Goal: Task Accomplishment & Management: Use online tool/utility

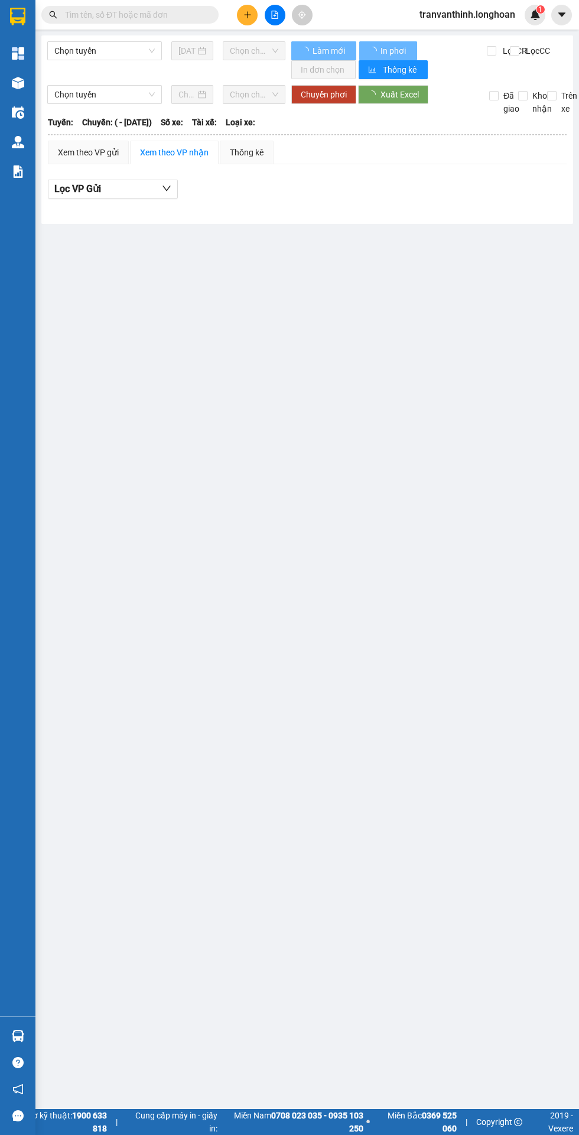
click at [108, 11] on input "text" at bounding box center [134, 14] width 139 height 13
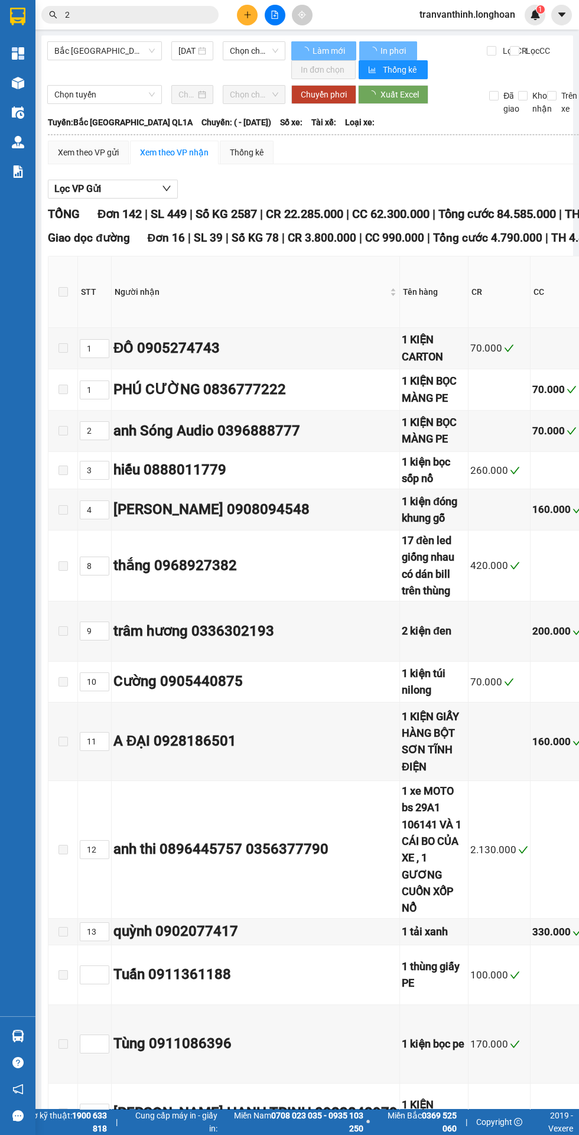
type input "28"
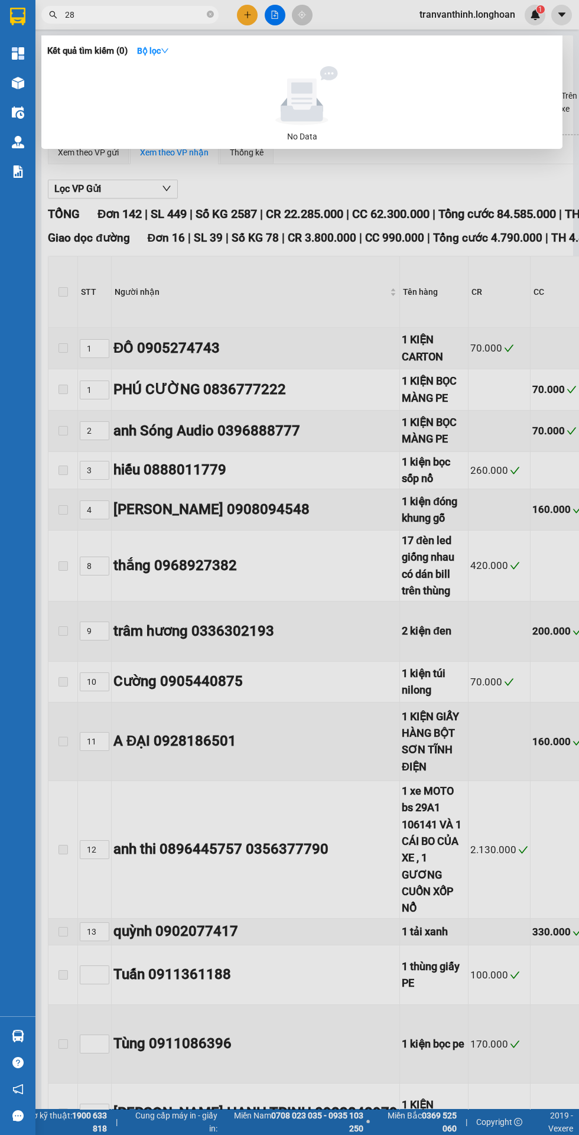
type input "25/04/2025"
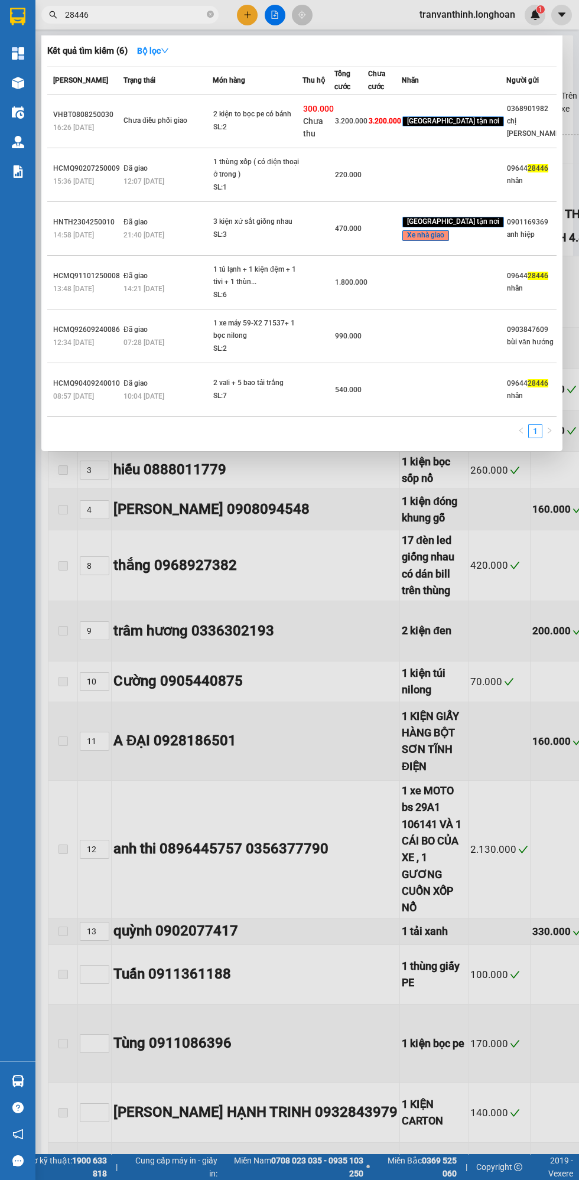
type input "28446"
click at [227, 6] on div "28446" at bounding box center [115, 15] width 230 height 18
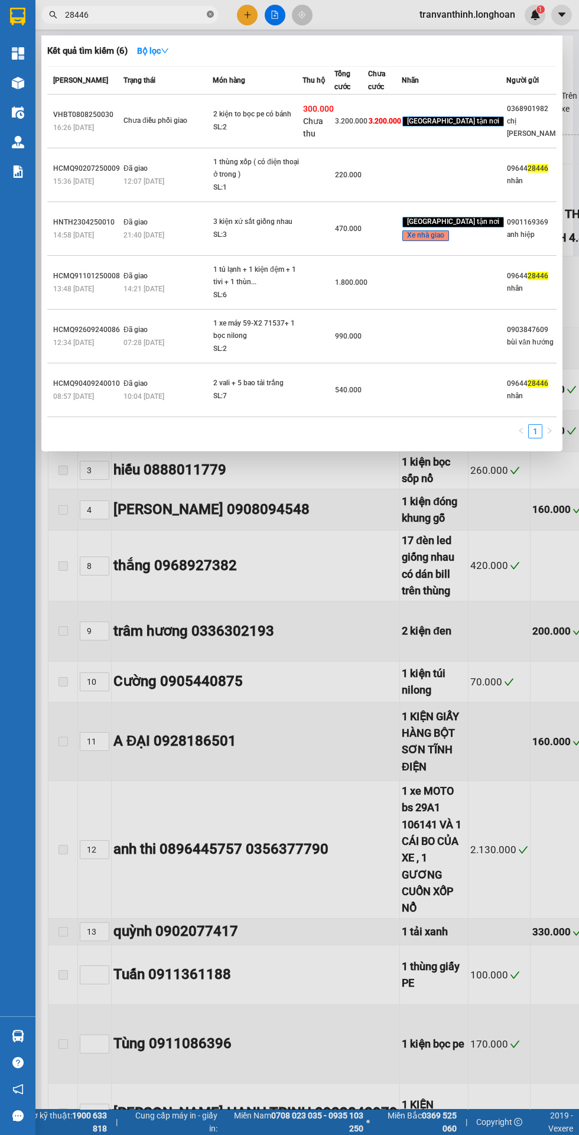
click at [208, 12] on icon "close-circle" at bounding box center [210, 14] width 7 height 7
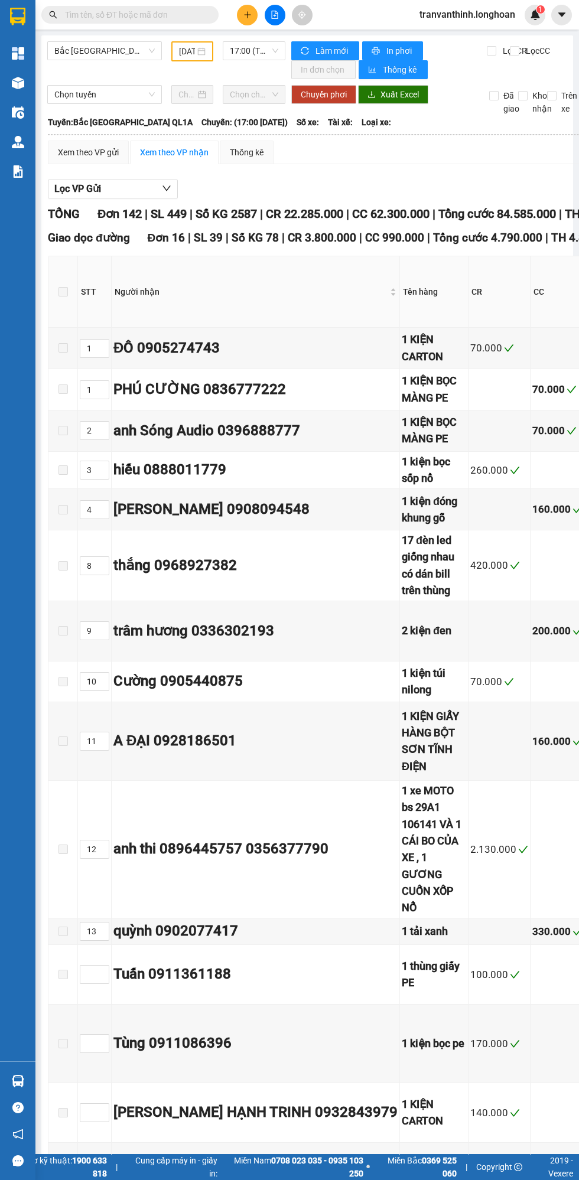
click at [0, 148] on div "Quản Lý" at bounding box center [17, 142] width 35 height 30
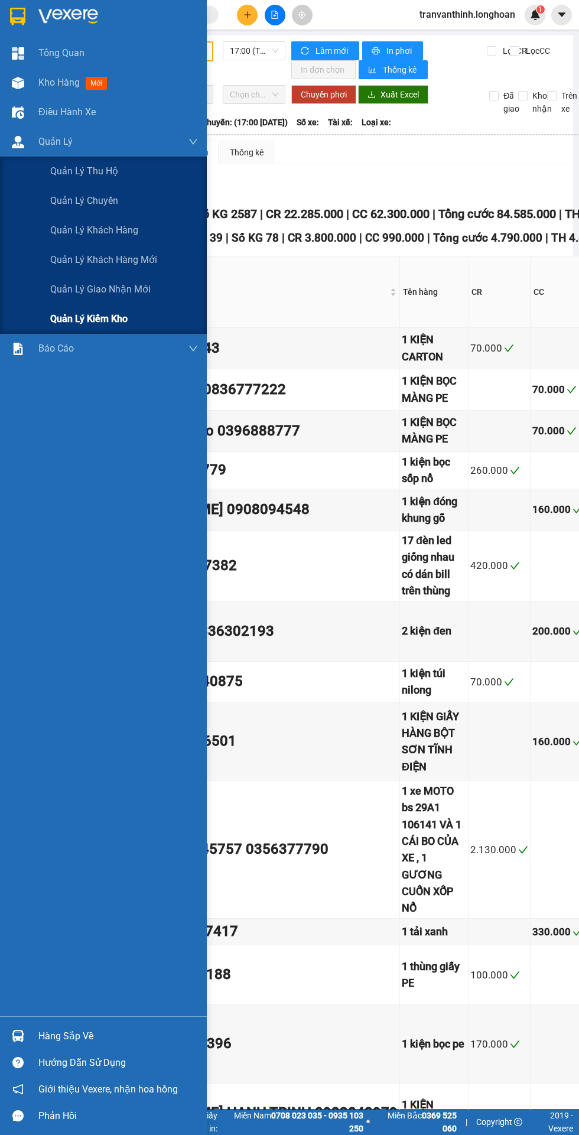
click at [94, 317] on span "Quản lý kiểm kho" at bounding box center [88, 318] width 77 height 15
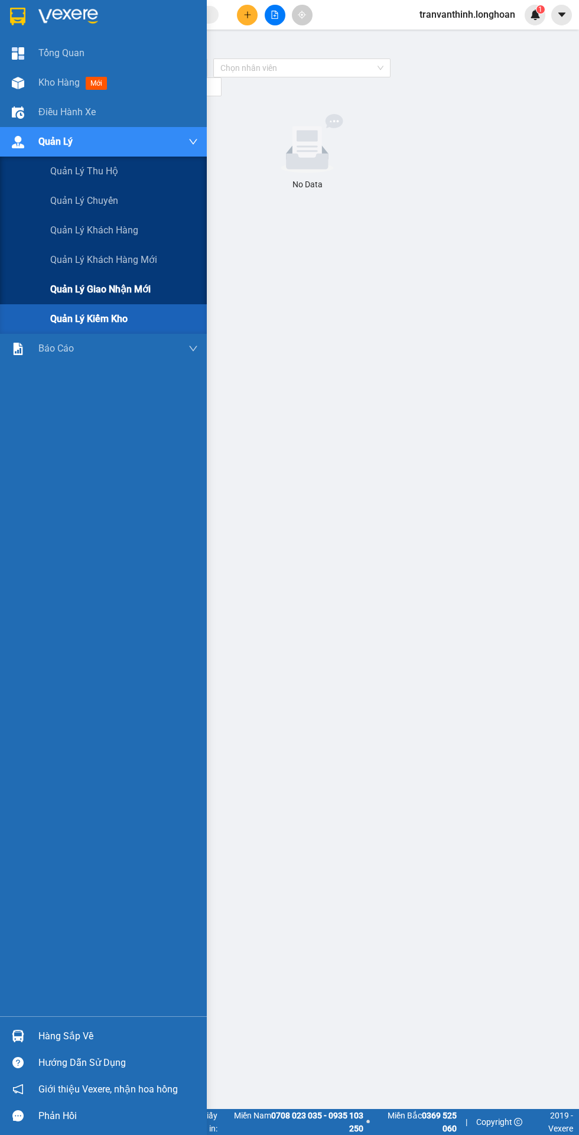
click at [84, 296] on span "Quản lý giao nhận mới" at bounding box center [100, 289] width 100 height 15
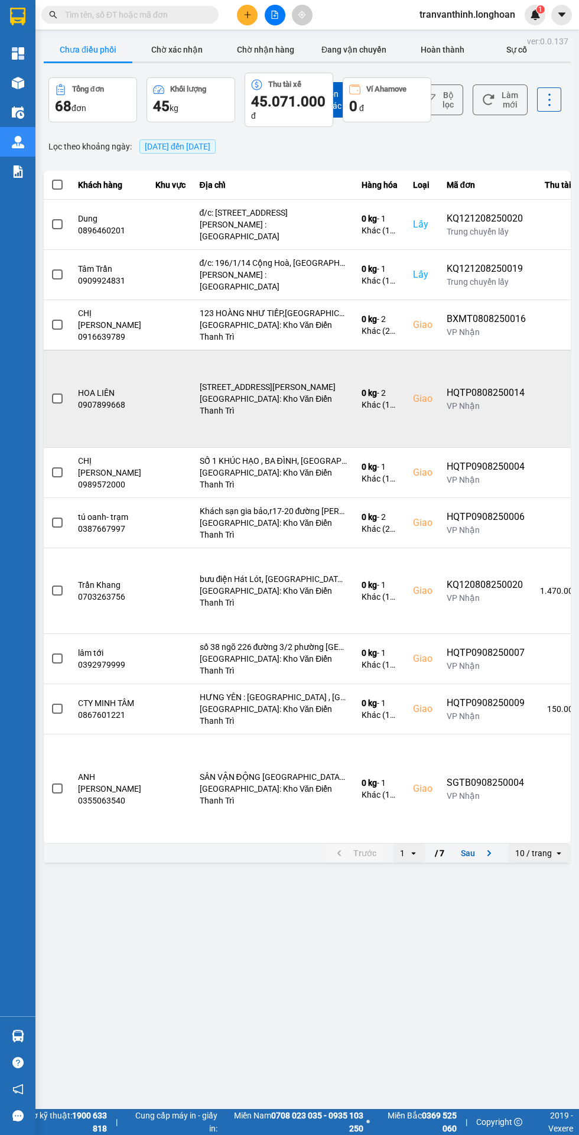
click at [277, 350] on td "R2B ROYAL CITY 72A, NGUYỄN TRÃI, THANH XUÂN, HÀ NỘI Hà Nội: Kho Văn Điển Thanh …" at bounding box center [274, 398] width 162 height 97
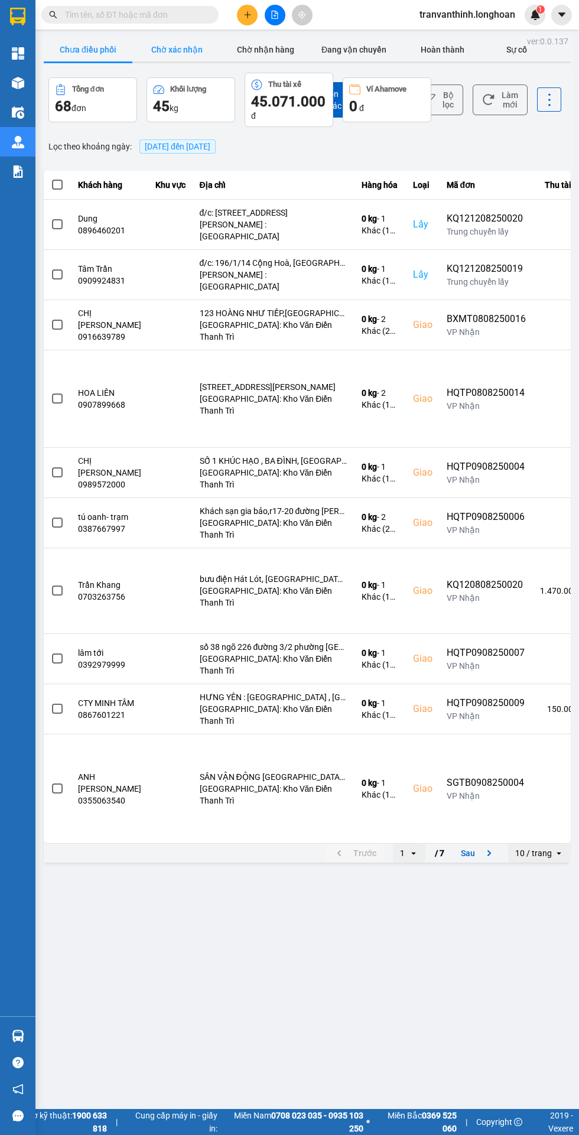
click at [175, 52] on button "Chờ xác nhận" at bounding box center [176, 50] width 89 height 24
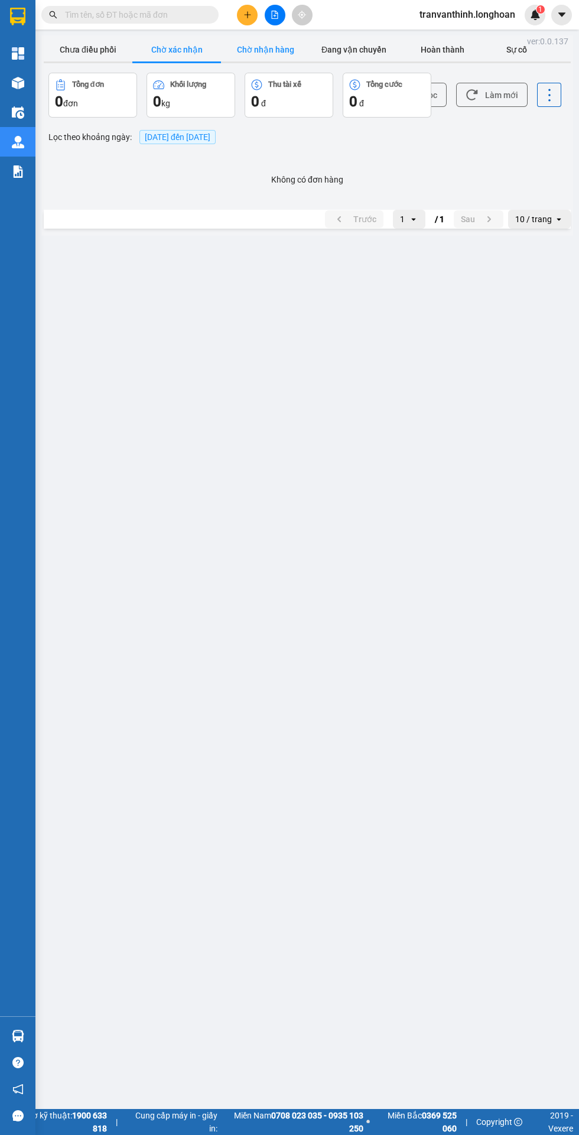
click at [259, 48] on button "Chờ nhận hàng" at bounding box center [265, 50] width 89 height 24
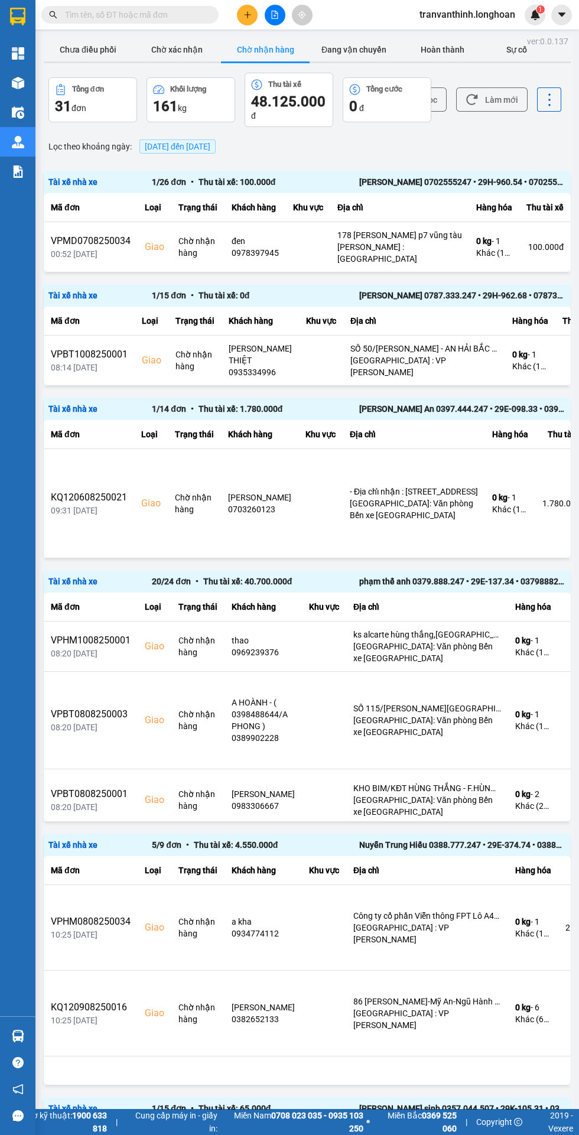
click at [196, 152] on span "12/08/2025 đến 12/08/2025" at bounding box center [177, 146] width 76 height 14
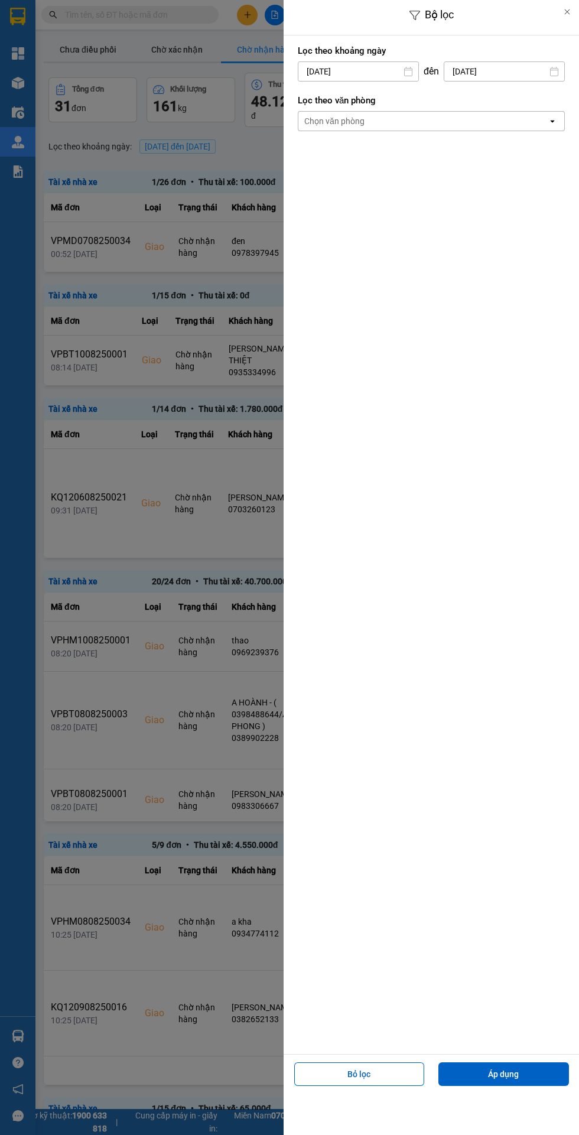
click at [330, 125] on div "Chọn văn phòng" at bounding box center [334, 121] width 60 height 12
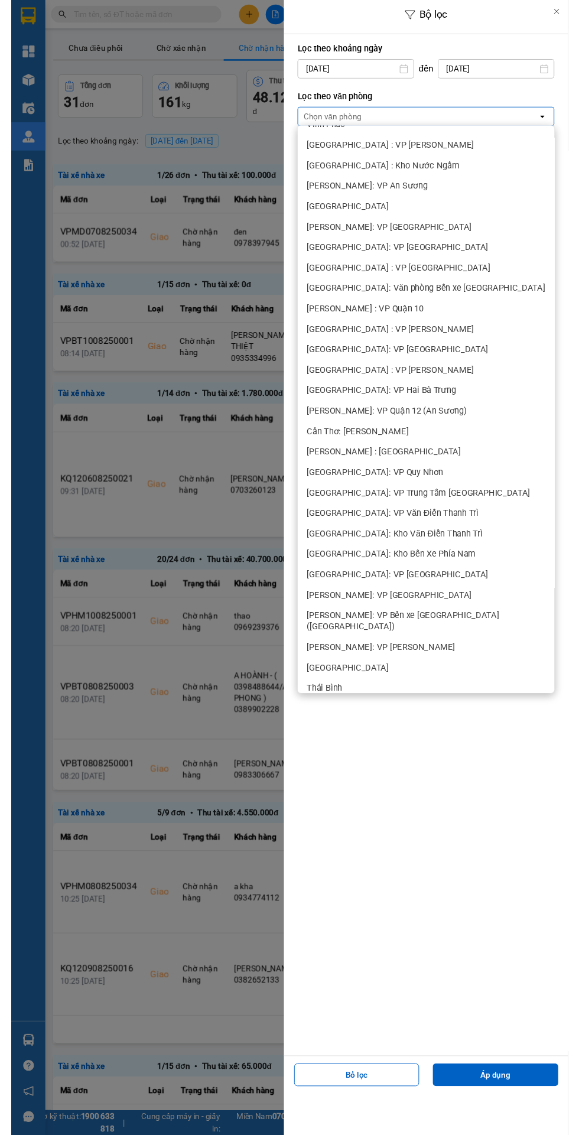
scroll to position [144, 0]
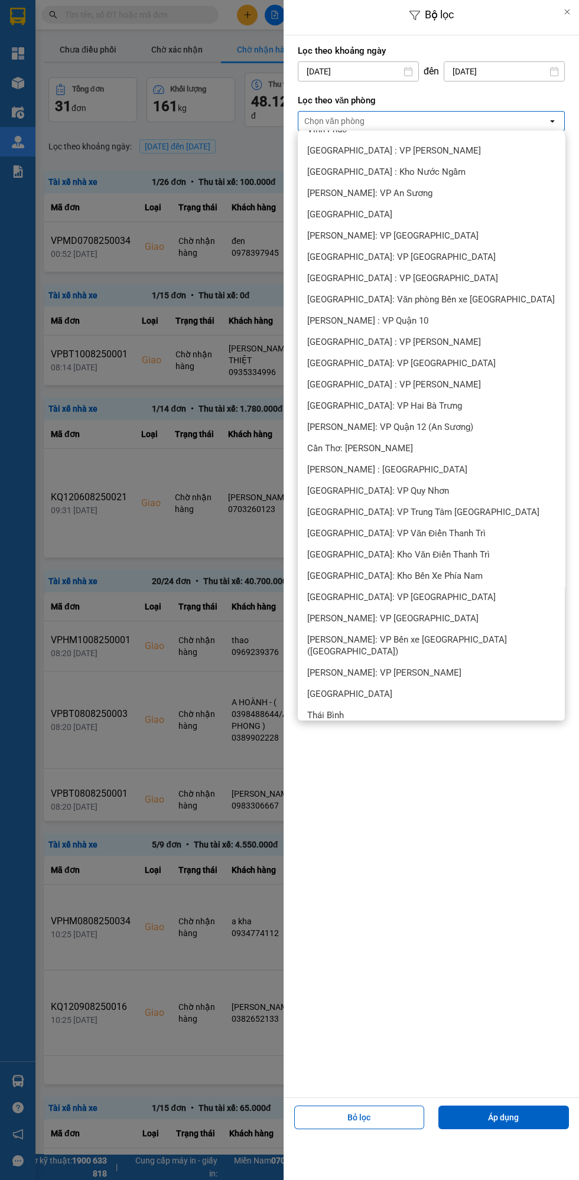
click at [363, 471] on span "[PERSON_NAME] : [GEOGRAPHIC_DATA]" at bounding box center [387, 470] width 160 height 12
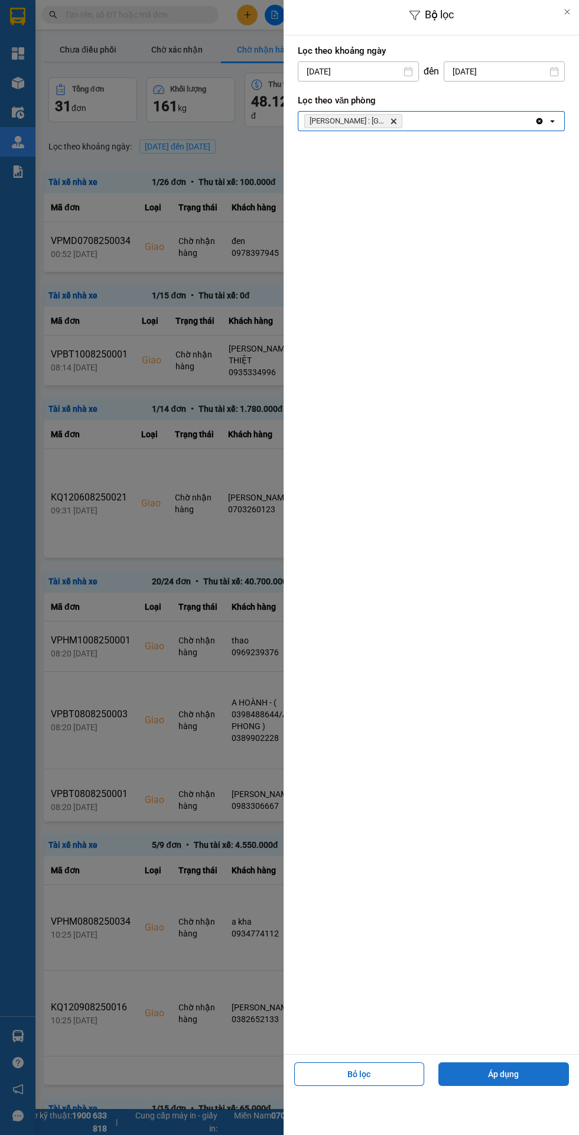
click at [507, 1083] on button "Áp dụng" at bounding box center [503, 1074] width 131 height 24
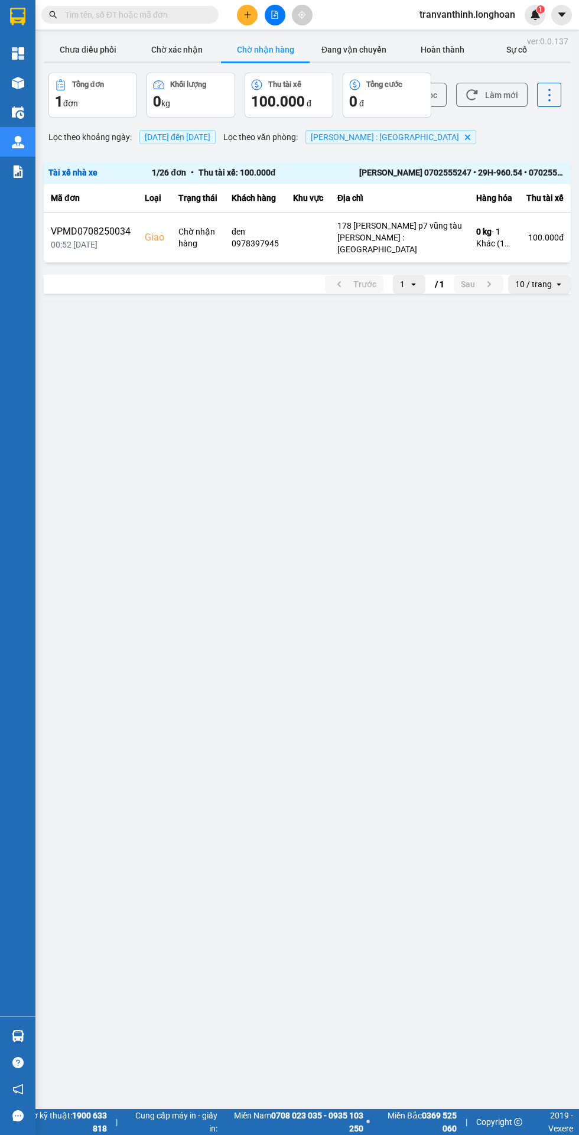
click at [0, 85] on div "Kho hàng mới" at bounding box center [17, 83] width 35 height 30
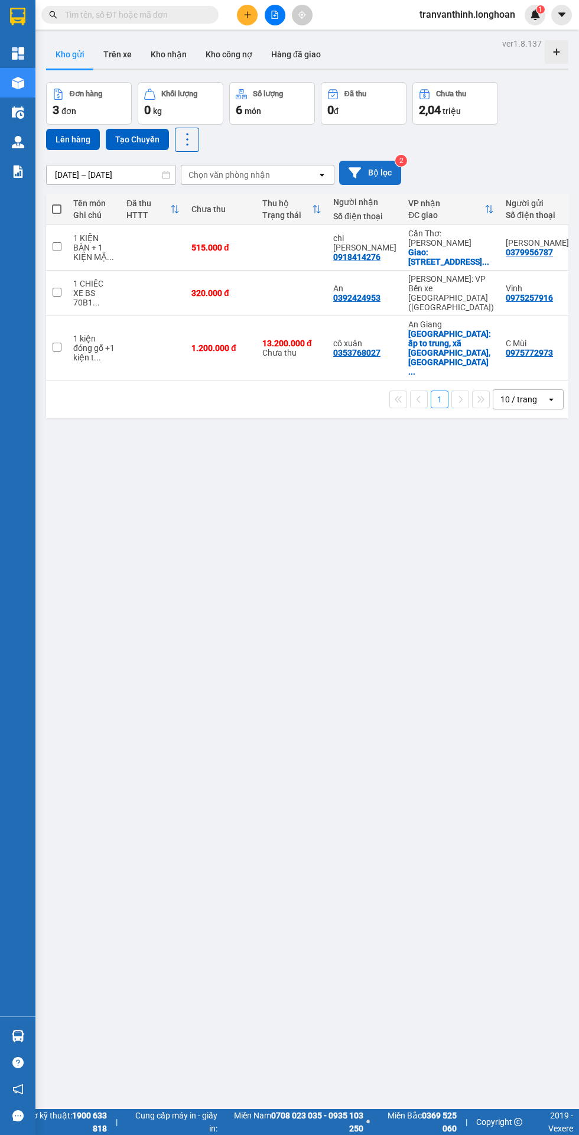
click at [364, 171] on button "Bộ lọc" at bounding box center [370, 173] width 62 height 24
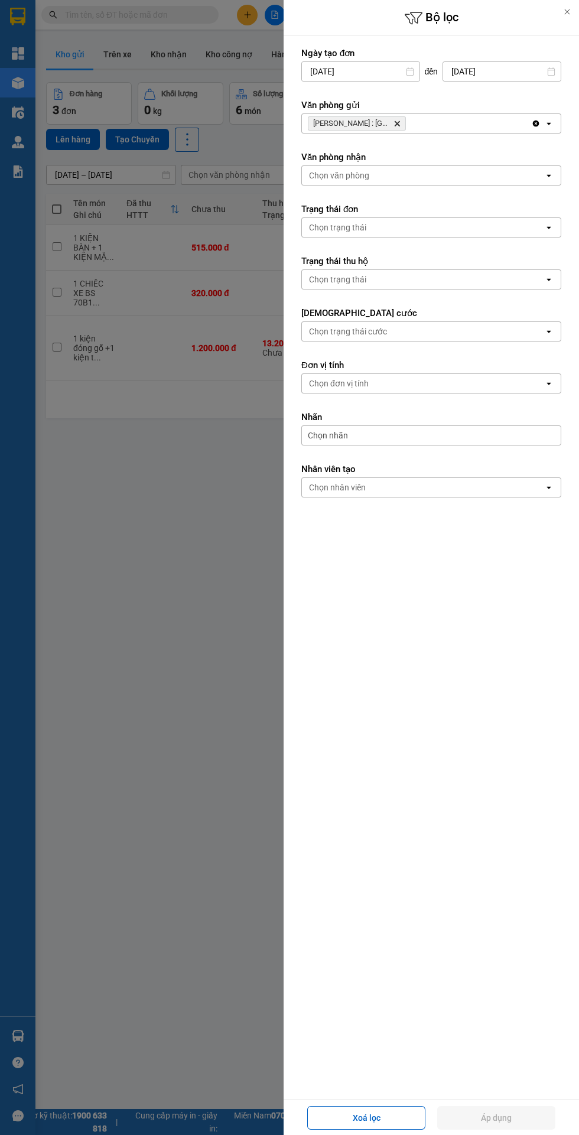
click at [396, 123] on icon "Hồ Chí Minh : Kho Quận 12, close by backspace" at bounding box center [397, 123] width 5 height 5
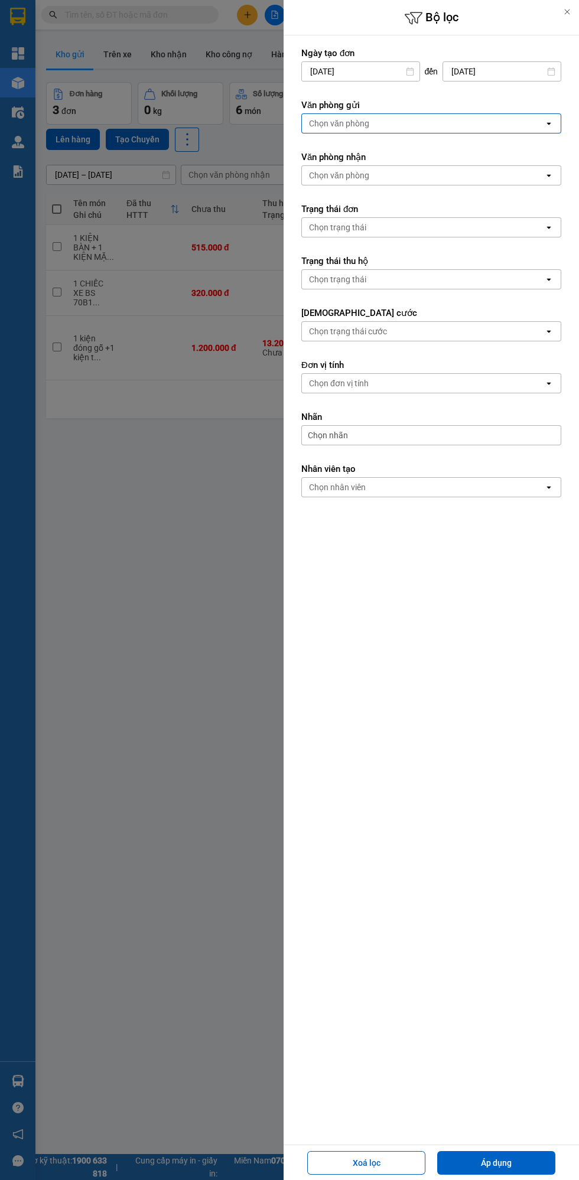
click at [343, 128] on div "Chọn văn phòng" at bounding box center [339, 124] width 60 height 12
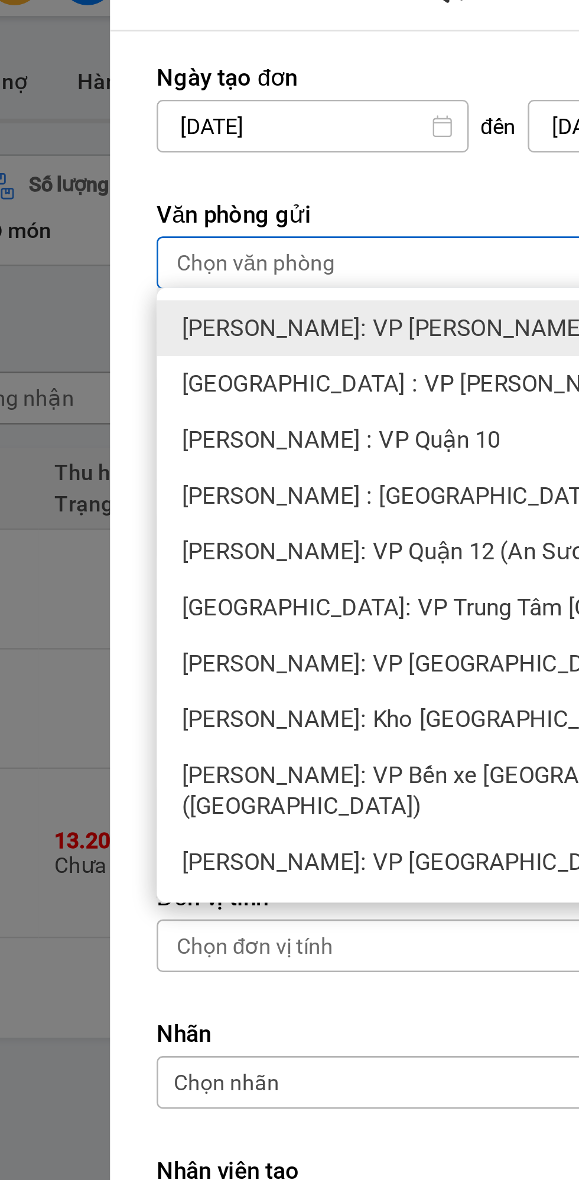
click at [363, 191] on span "[PERSON_NAME] : VP Quận 10" at bounding box center [371, 191] width 121 height 12
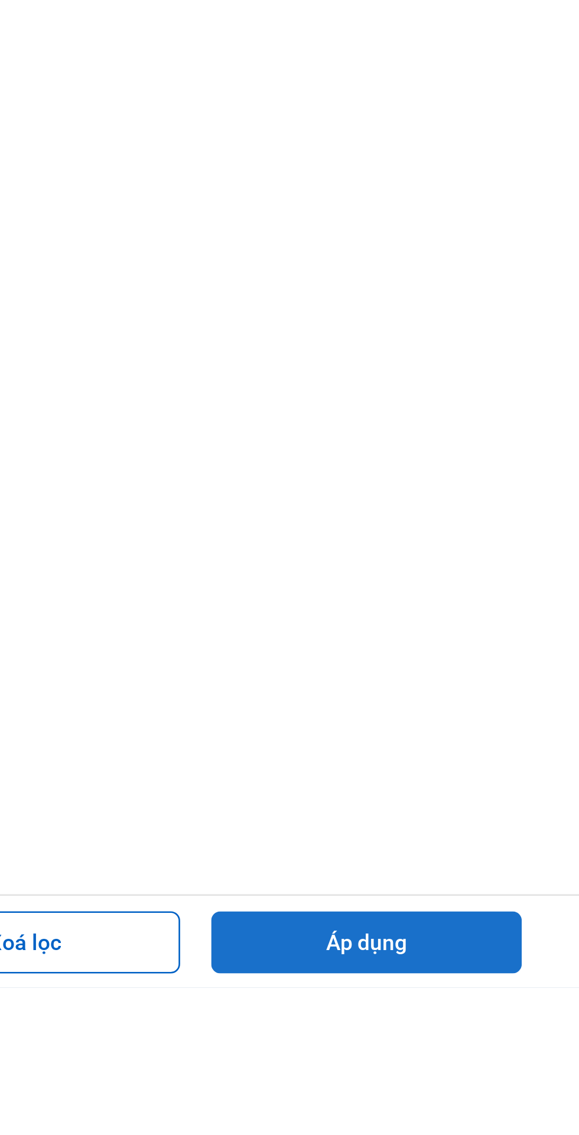
click at [517, 1129] on button "Áp dụng" at bounding box center [496, 1118] width 118 height 24
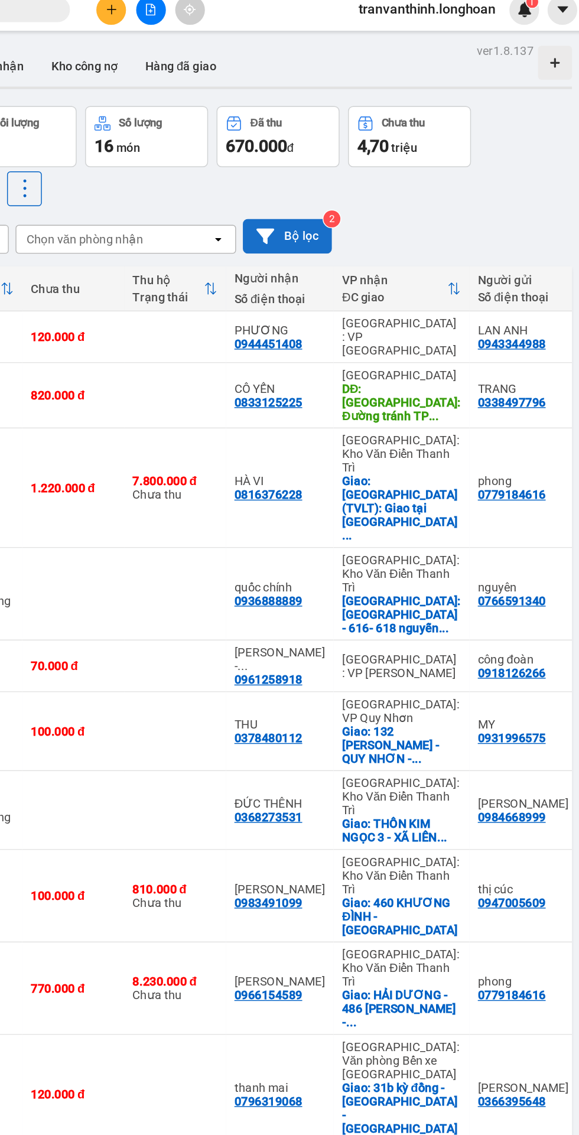
click at [377, 183] on button "Bộ lọc" at bounding box center [370, 173] width 62 height 24
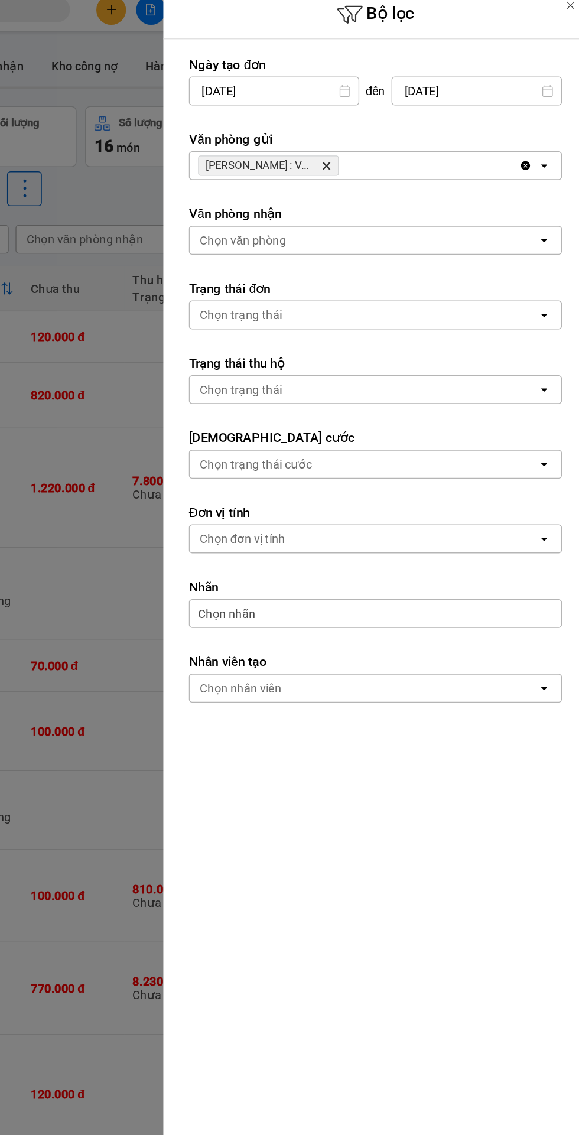
click at [396, 123] on icon "Hồ Chí Minh : VP Quận 10, close by backspace" at bounding box center [397, 123] width 5 height 5
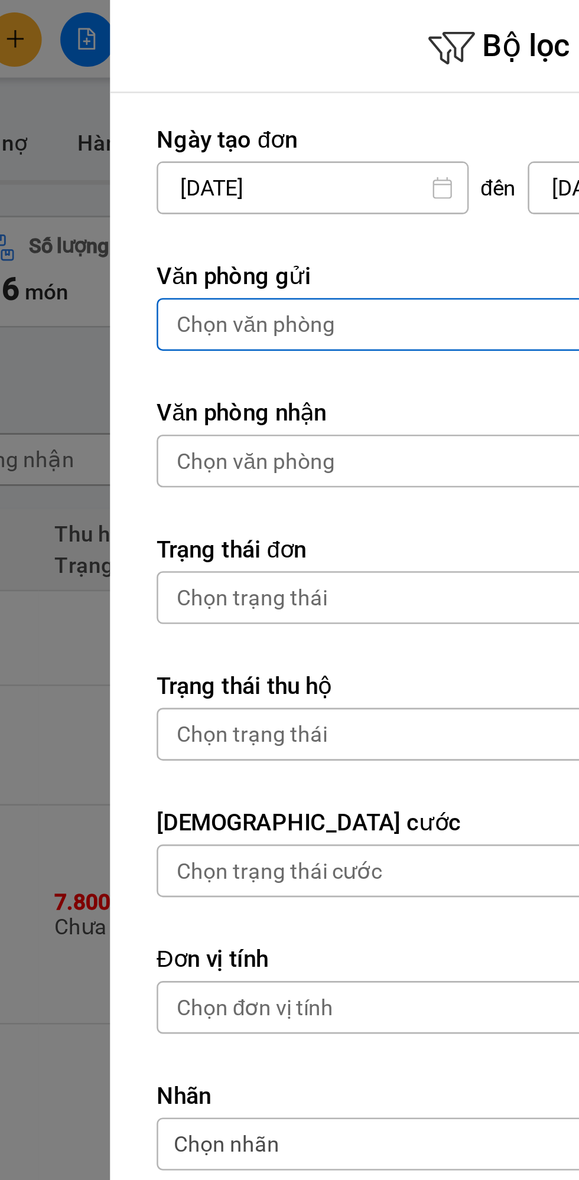
click at [340, 123] on div "Chọn văn phòng" at bounding box center [339, 124] width 60 height 12
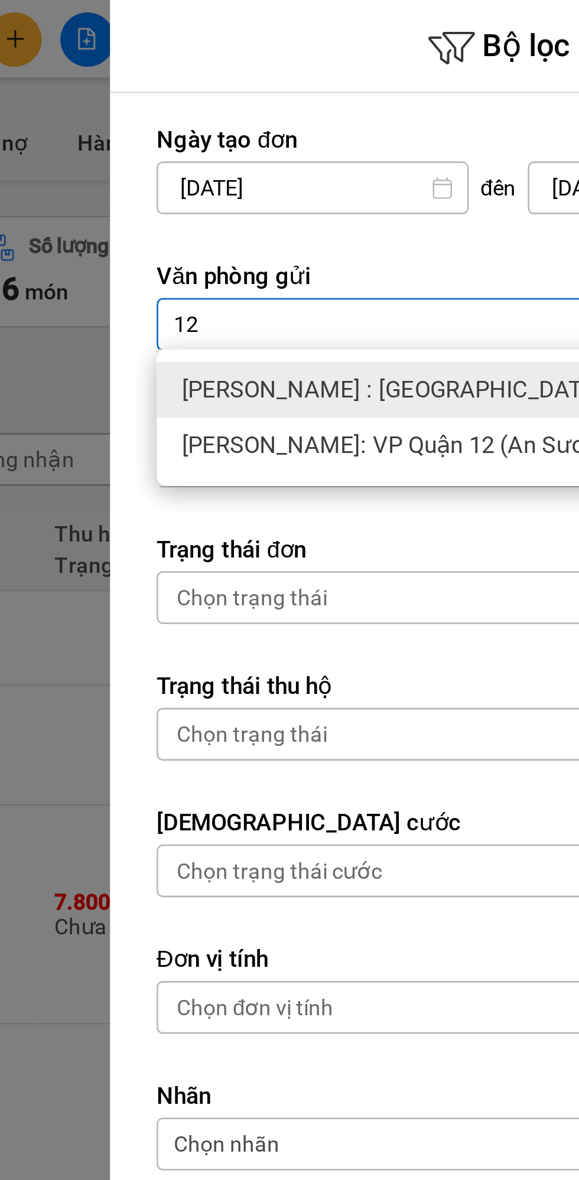
type input "12"
click at [356, 145] on span "[PERSON_NAME] : [GEOGRAPHIC_DATA]" at bounding box center [391, 148] width 160 height 12
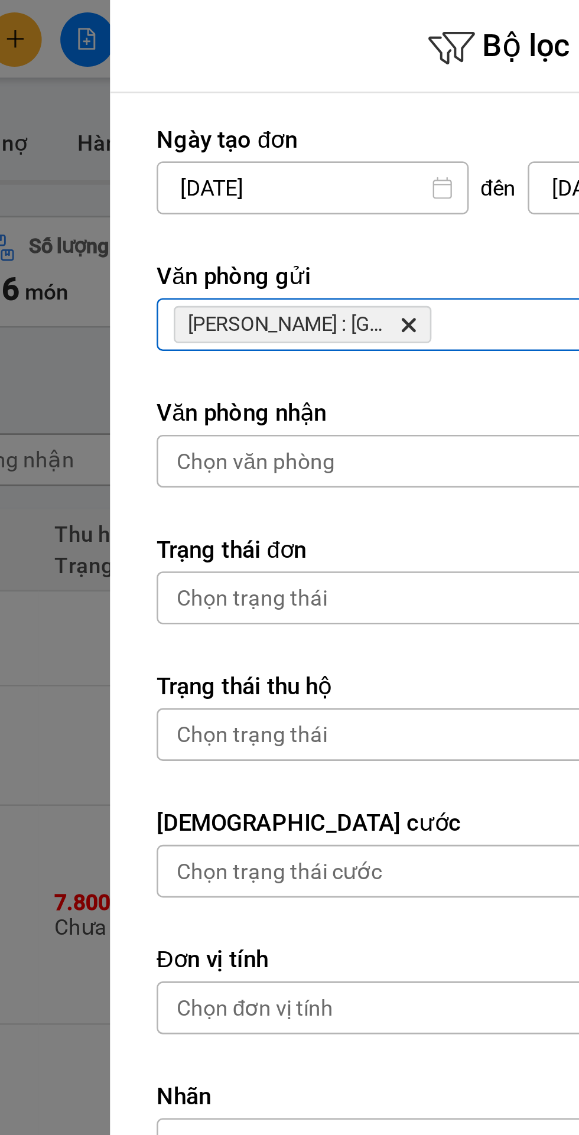
click at [397, 123] on icon "Hồ Chí Minh : Kho Quận 12, close by backspace" at bounding box center [397, 123] width 5 height 5
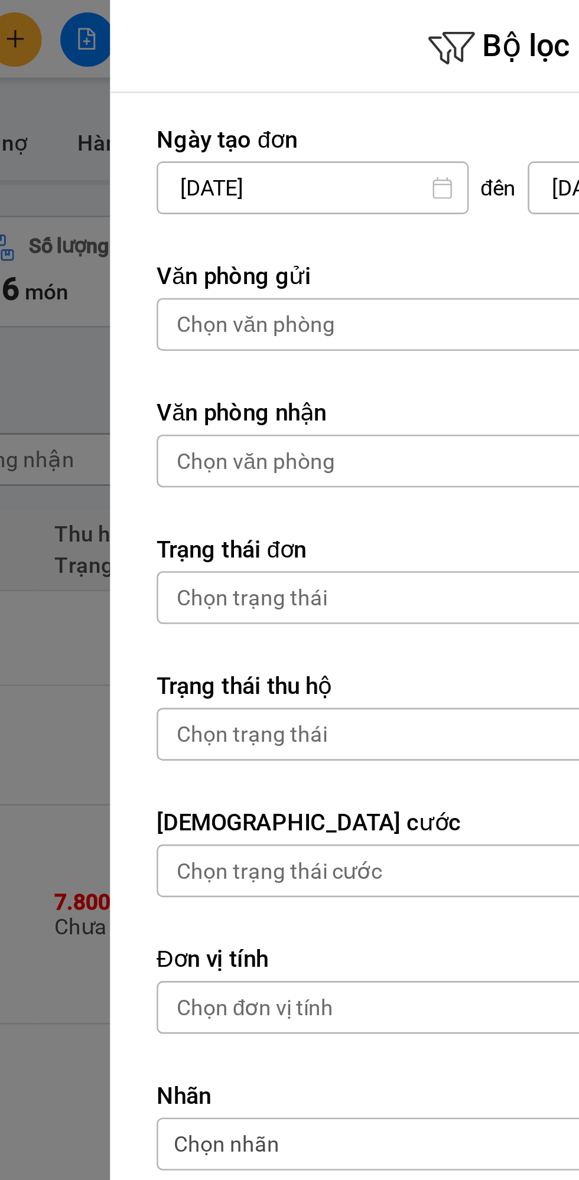
click at [344, 122] on div "Chọn văn phòng" at bounding box center [339, 124] width 60 height 12
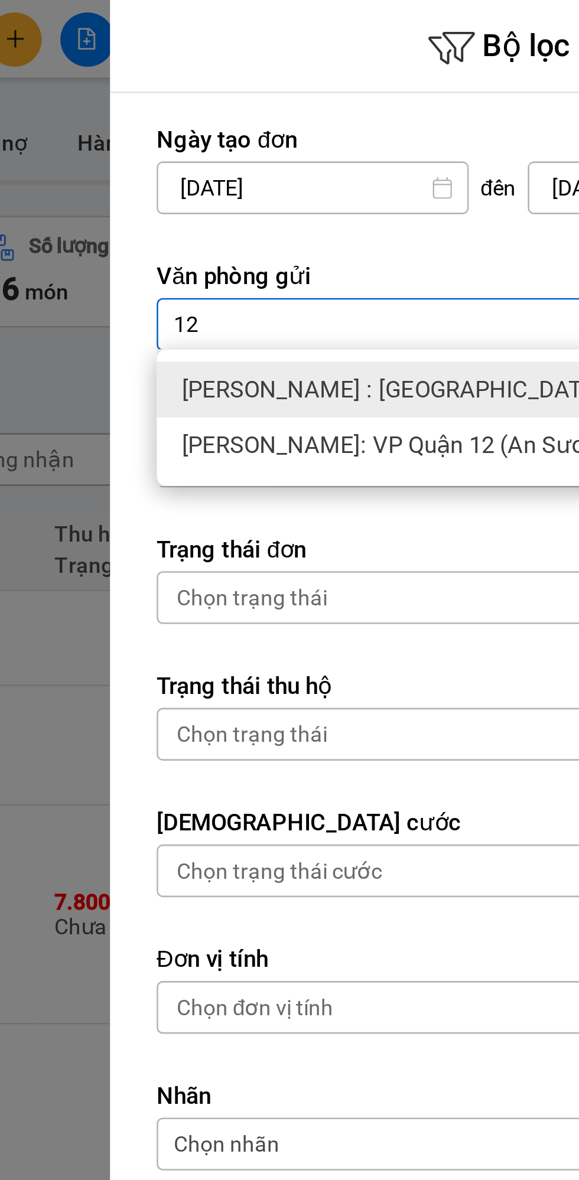
type input "12"
click at [344, 169] on span "[PERSON_NAME]: VP Quận 12 (An Sương)" at bounding box center [394, 170] width 166 height 12
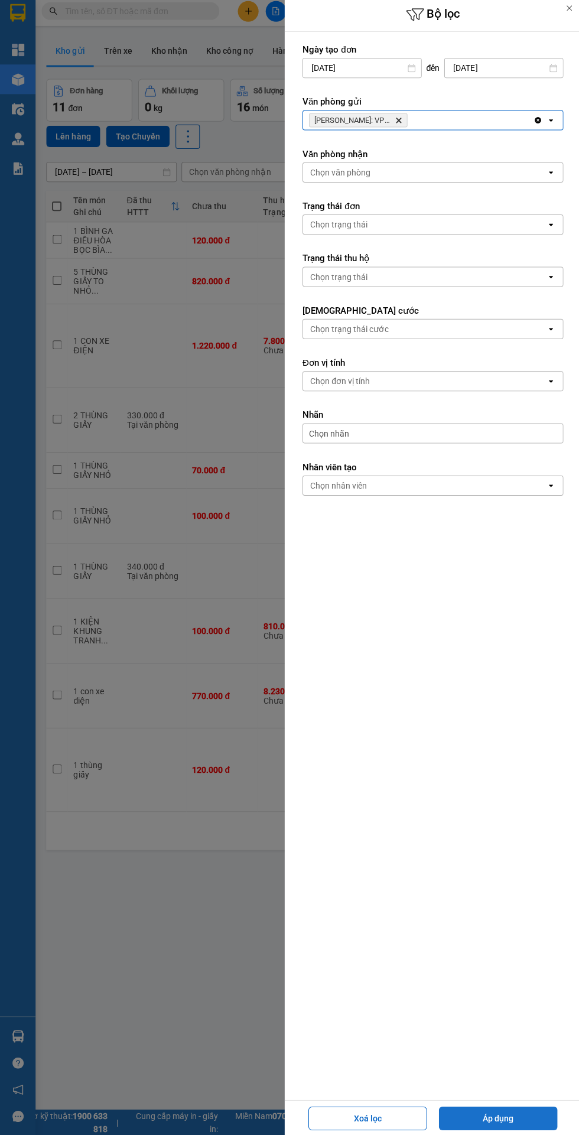
click at [501, 1119] on button "Áp dụng" at bounding box center [496, 1118] width 118 height 24
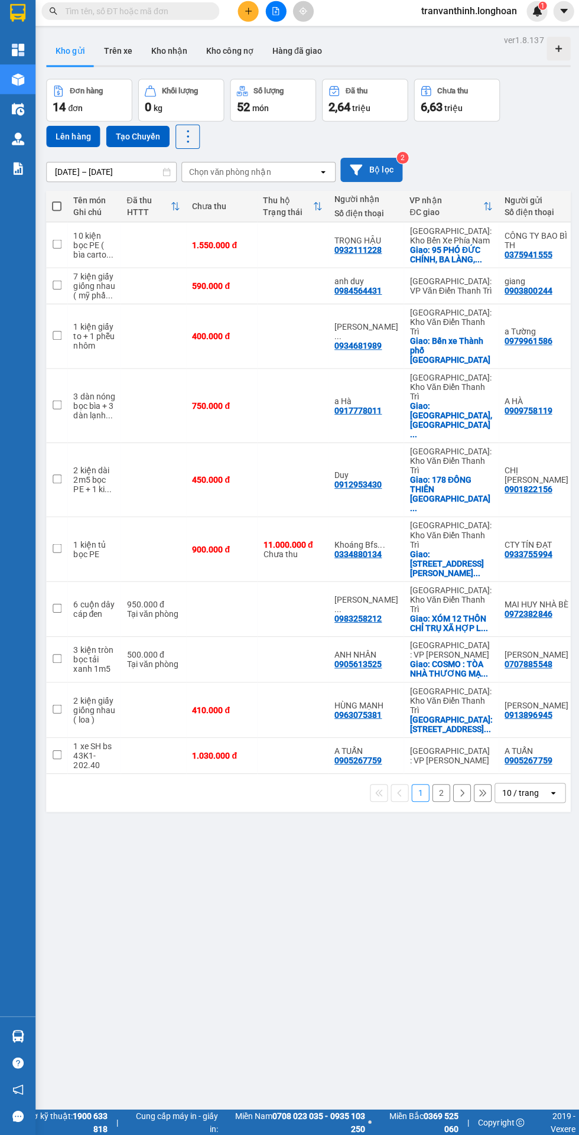
click at [362, 171] on button "Bộ lọc" at bounding box center [370, 173] width 62 height 24
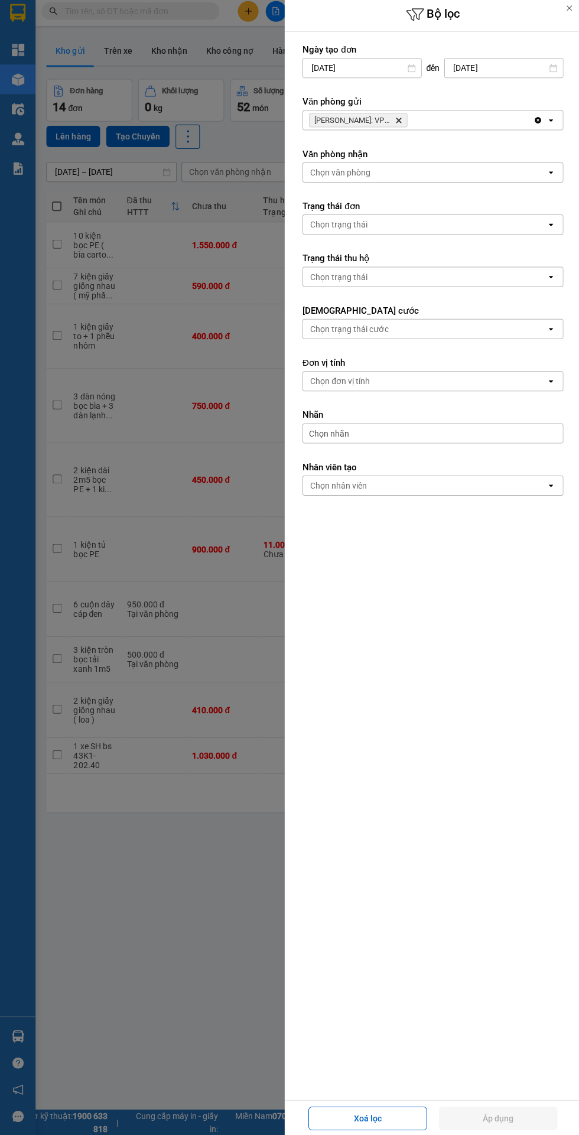
click at [396, 123] on icon "Hồ Chí Minh: VP Quận 12 (An Sương), close by backspace" at bounding box center [397, 123] width 5 height 5
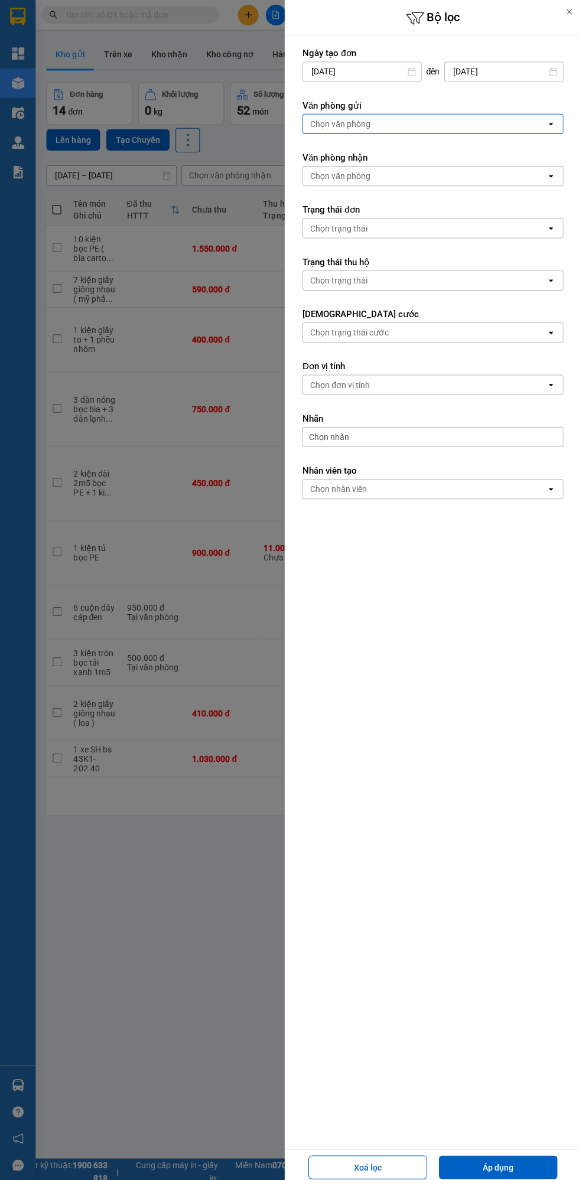
click at [369, 131] on div "Chọn văn phòng" at bounding box center [423, 123] width 242 height 19
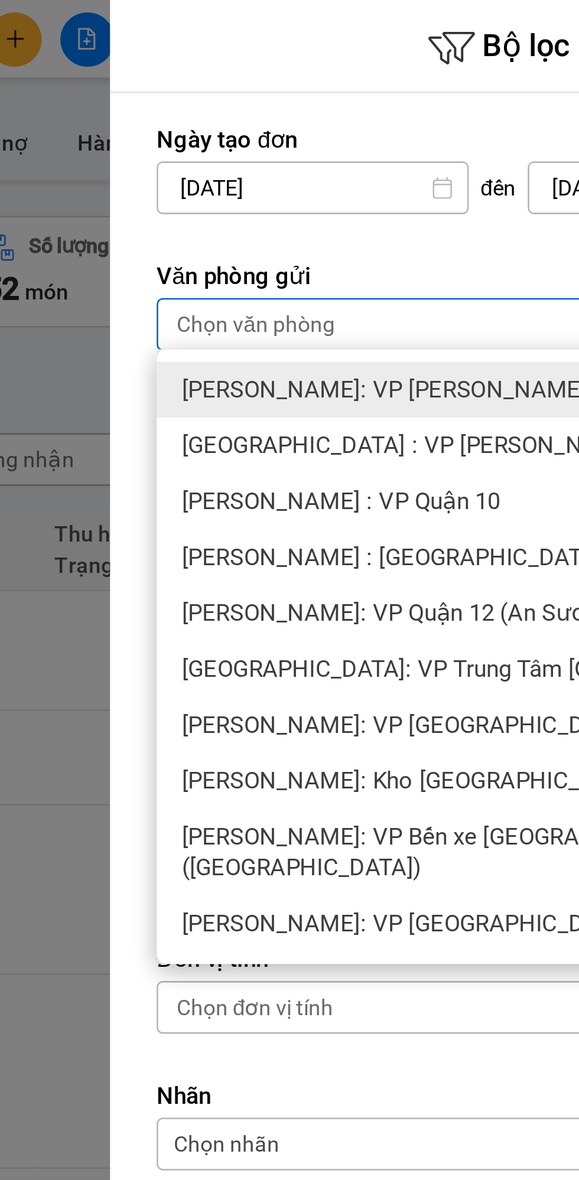
click at [363, 230] on span "[PERSON_NAME]: VP Quận 12 (An Sương)" at bounding box center [394, 233] width 166 height 12
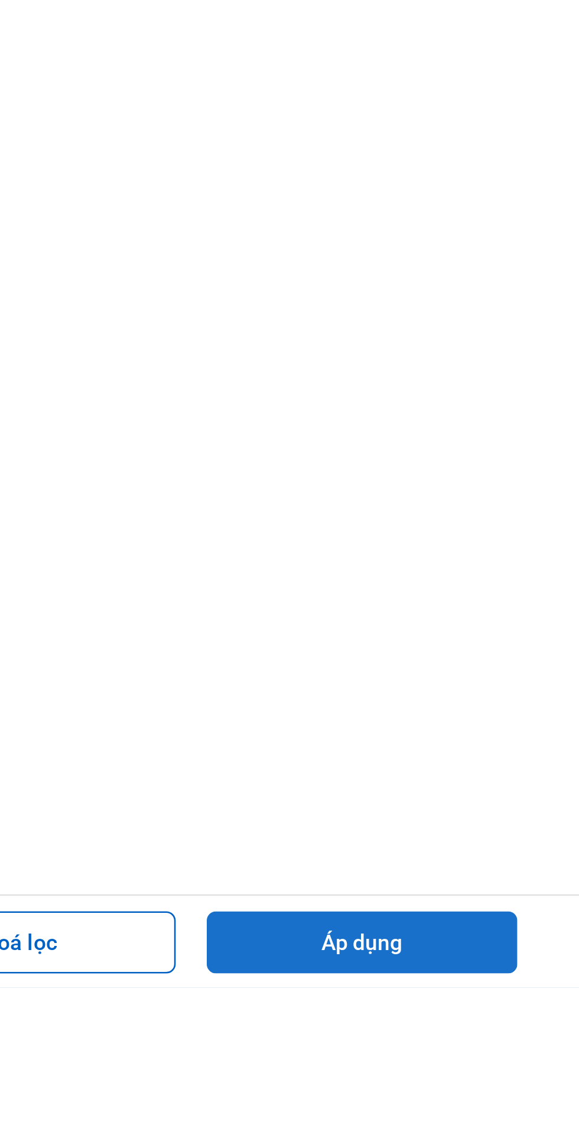
click at [516, 1129] on button "Áp dụng" at bounding box center [496, 1118] width 118 height 24
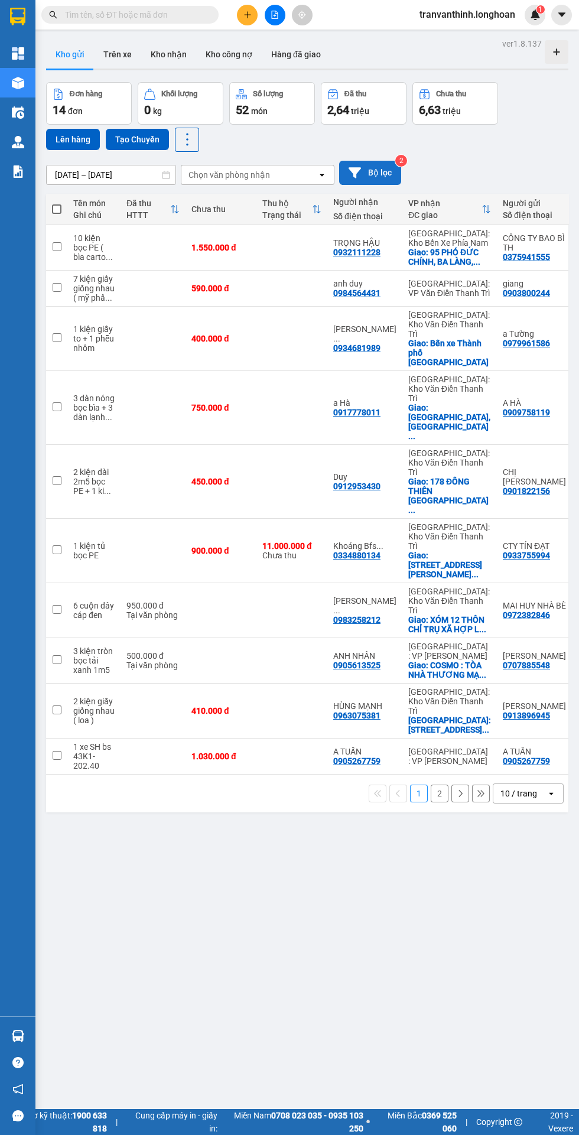
click at [377, 172] on button "Bộ lọc" at bounding box center [370, 173] width 62 height 24
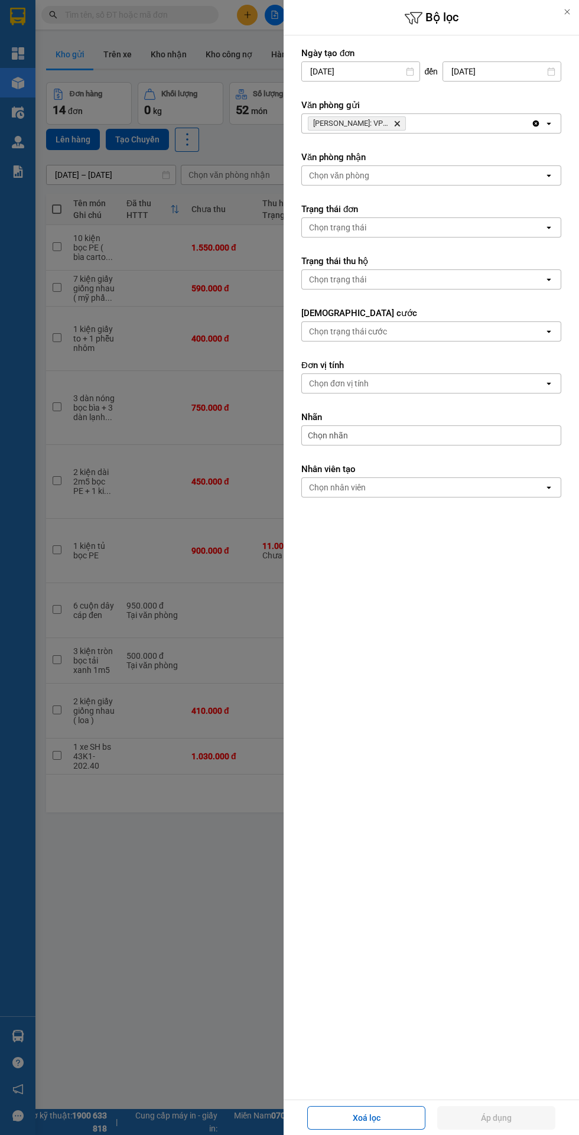
click at [396, 123] on icon "Hồ Chí Minh: VP Quận 12 (An Sương), close by backspace" at bounding box center [397, 123] width 5 height 5
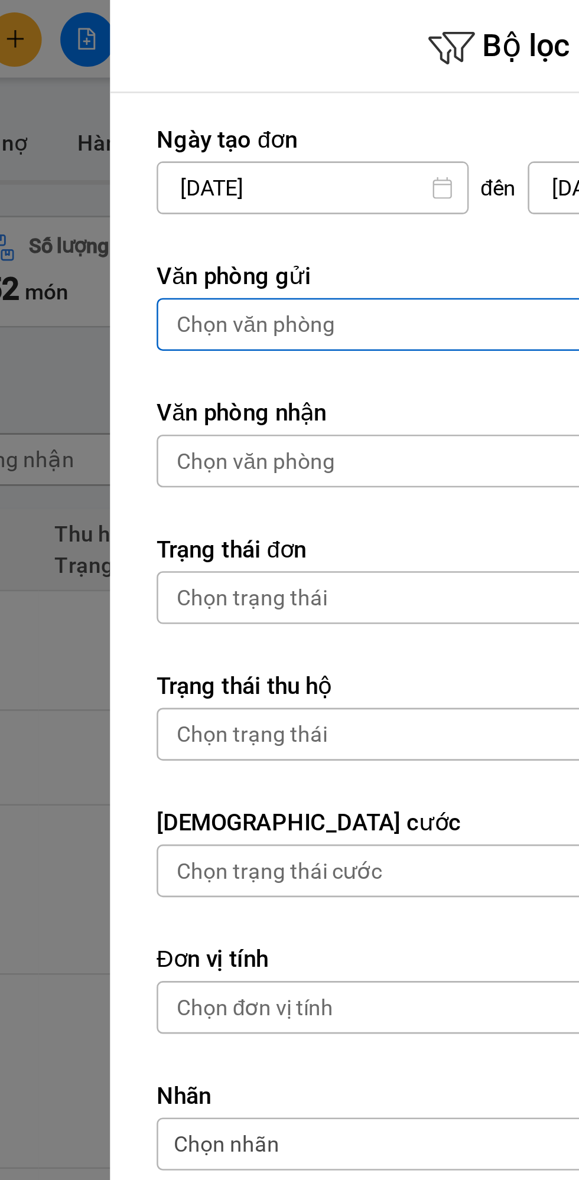
click at [341, 120] on div "Chọn văn phòng" at bounding box center [339, 124] width 60 height 12
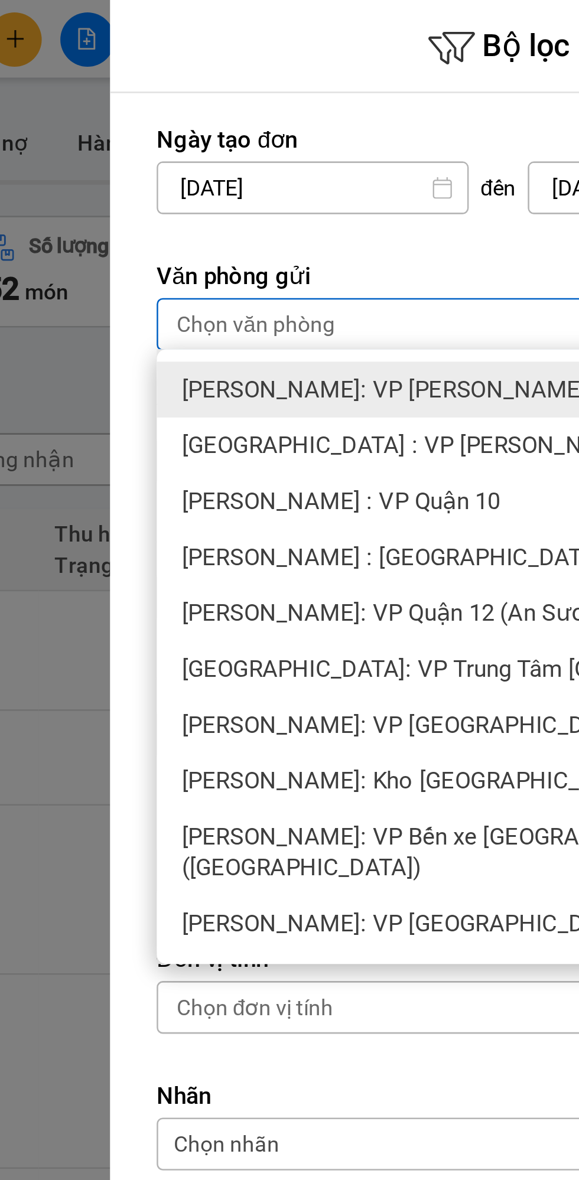
click at [354, 146] on span "[PERSON_NAME]: VP [PERSON_NAME]" at bounding box center [388, 148] width 154 height 12
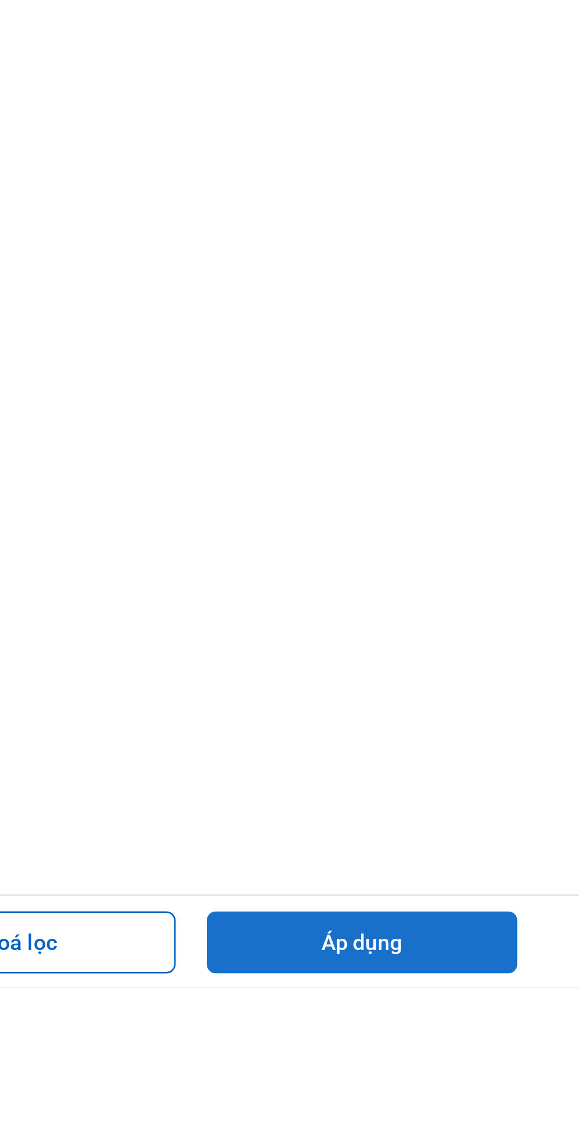
click at [514, 1129] on button "Áp dụng" at bounding box center [496, 1118] width 118 height 24
